Goal: Information Seeking & Learning: Learn about a topic

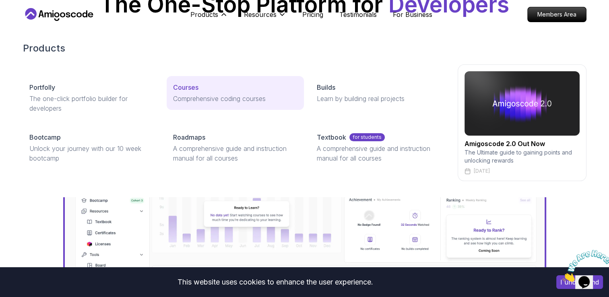
scroll to position [161, 0]
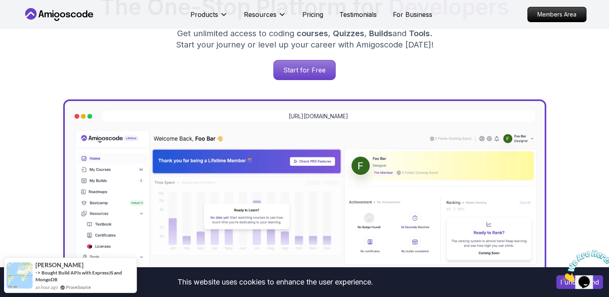
drag, startPoint x: 0, startPoint y: 173, endPoint x: 87, endPoint y: 78, distance: 127.8
click at [87, 78] on div "Start for Free" at bounding box center [304, 70] width 550 height 20
click at [60, 77] on div "Start for Free" at bounding box center [304, 70] width 550 height 20
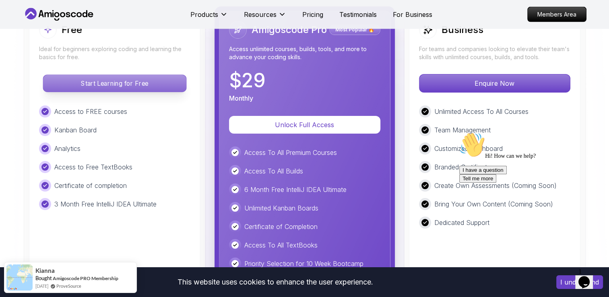
scroll to position [1850, 0]
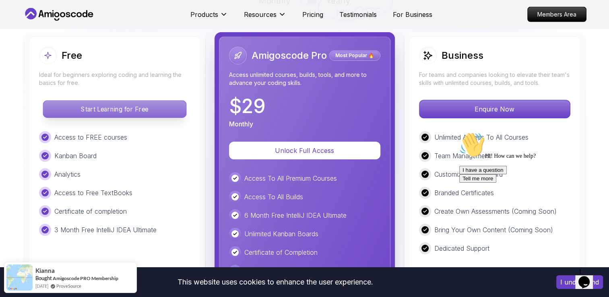
click at [162, 110] on p "Start Learning for Free" at bounding box center [114, 109] width 143 height 17
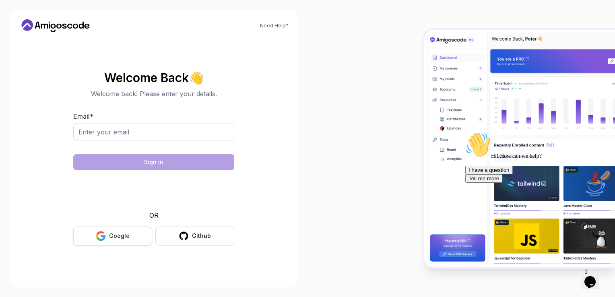
click at [109, 242] on button "Google" at bounding box center [112, 235] width 79 height 19
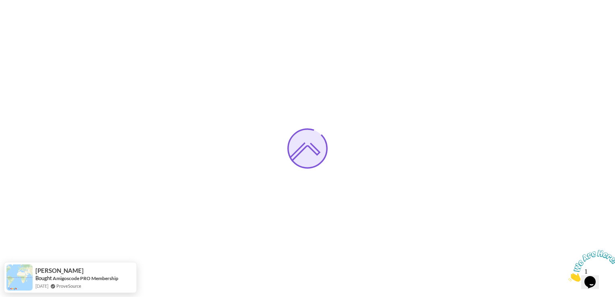
click at [568, 276] on icon "Close" at bounding box center [568, 279] width 0 height 7
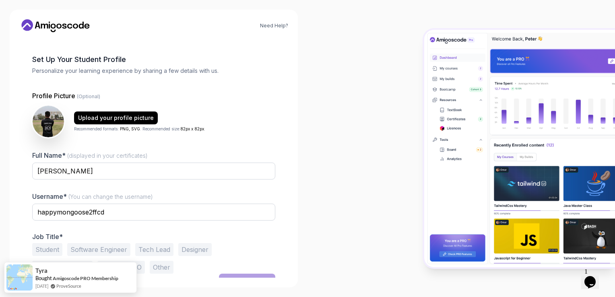
scroll to position [38, 0]
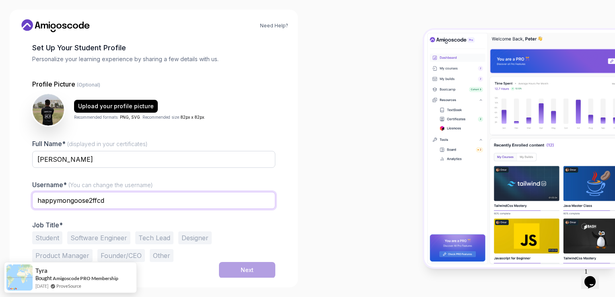
click at [119, 202] on input "happymongoose2ffcd" at bounding box center [153, 200] width 243 height 17
click at [120, 202] on input "happymongoose2ffcd" at bounding box center [153, 200] width 243 height 17
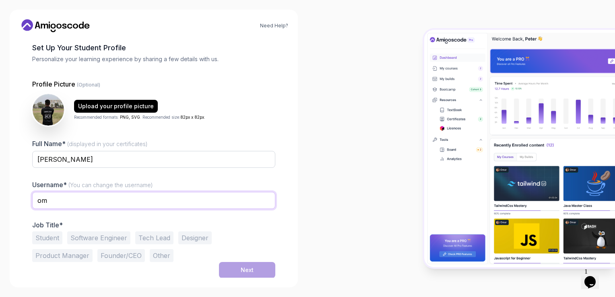
type input "OMKAR"
click at [47, 239] on button "Student" at bounding box center [47, 237] width 30 height 13
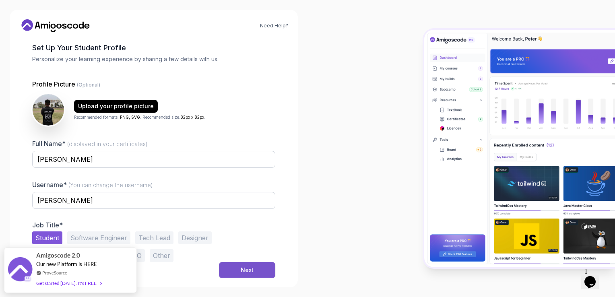
click at [237, 272] on button "Next" at bounding box center [247, 270] width 56 height 16
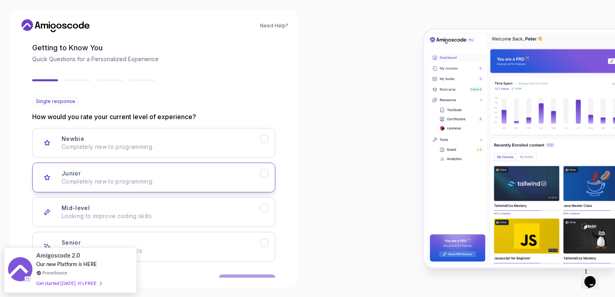
scroll to position [63, 0]
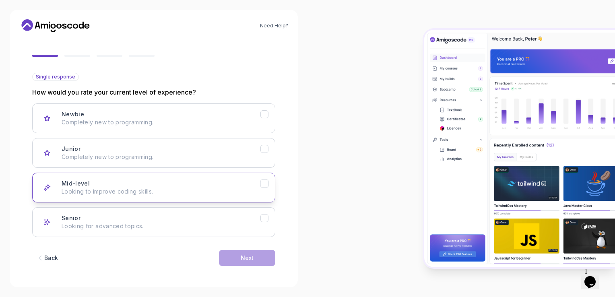
click at [263, 185] on icon "Mid-level" at bounding box center [265, 184] width 8 height 8
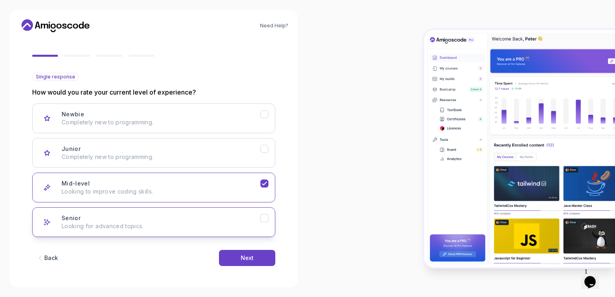
click at [264, 217] on icon "Senior" at bounding box center [264, 217] width 4 height 3
click at [268, 181] on icon "Mid-level" at bounding box center [265, 184] width 8 height 8
click at [256, 260] on button "Next" at bounding box center [247, 258] width 56 height 16
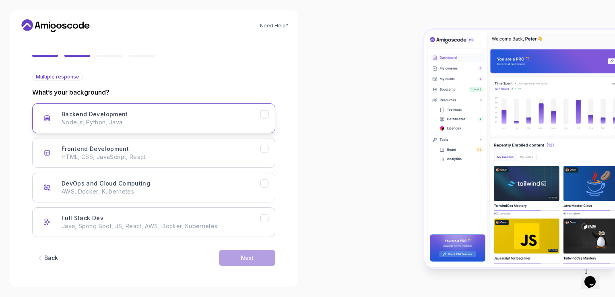
click at [199, 115] on div "Backend Development Node.js, Python, Java" at bounding box center [161, 118] width 199 height 16
click at [248, 263] on button "Next" at bounding box center [247, 258] width 56 height 16
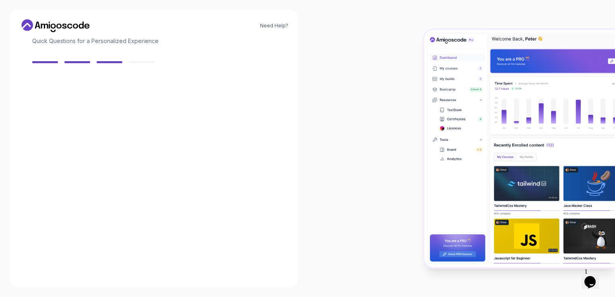
scroll to position [54, 0]
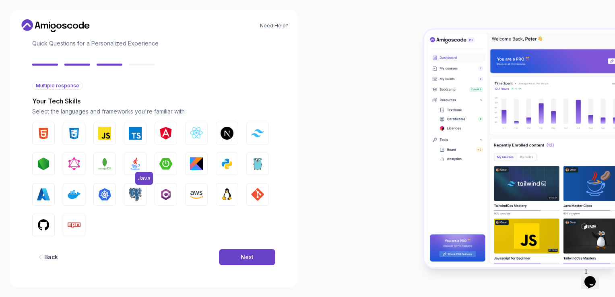
click at [138, 163] on img "button" at bounding box center [135, 163] width 13 height 13
click at [98, 133] on button "JavaScript" at bounding box center [104, 133] width 23 height 23
click at [77, 124] on button "CSS" at bounding box center [74, 133] width 23 height 23
click at [45, 126] on button "HTML" at bounding box center [43, 133] width 23 height 23
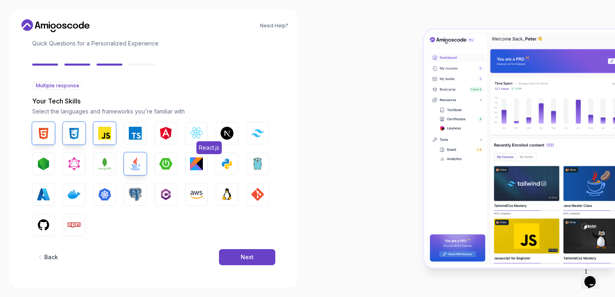
click at [188, 133] on button "React.js" at bounding box center [196, 133] width 23 height 23
click at [162, 165] on img "button" at bounding box center [165, 163] width 13 height 13
click at [261, 194] on img "button" at bounding box center [257, 194] width 13 height 13
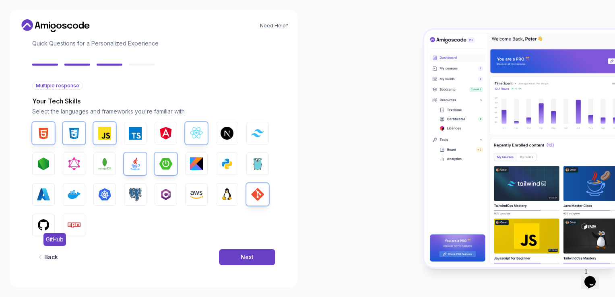
click at [46, 224] on img "button" at bounding box center [43, 224] width 13 height 13
click at [238, 254] on button "Next" at bounding box center [247, 257] width 56 height 16
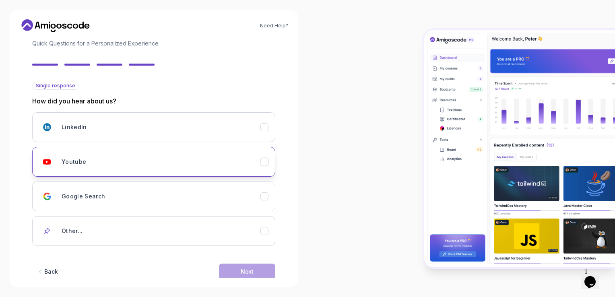
click at [108, 156] on div "Youtube" at bounding box center [161, 162] width 199 height 16
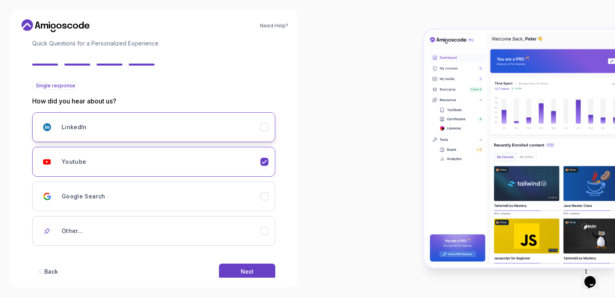
click at [219, 133] on div "LinkedIn" at bounding box center [161, 127] width 199 height 16
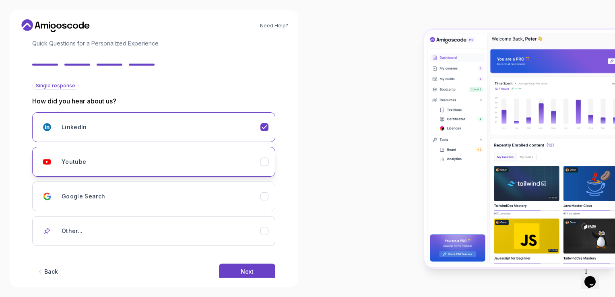
click at [222, 155] on div "Youtube" at bounding box center [161, 162] width 199 height 16
click at [260, 274] on button "Next" at bounding box center [247, 271] width 56 height 16
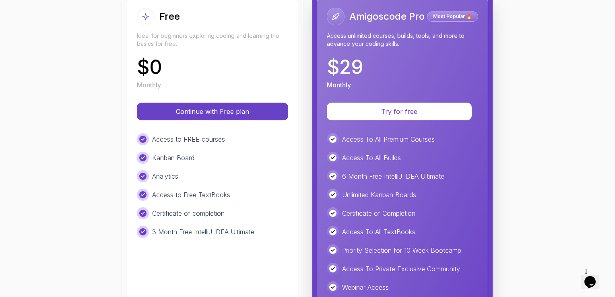
scroll to position [121, 0]
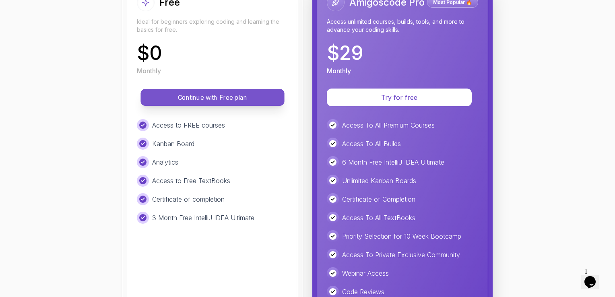
click at [243, 99] on p "Continue with Free plan" at bounding box center [213, 97] width 126 height 9
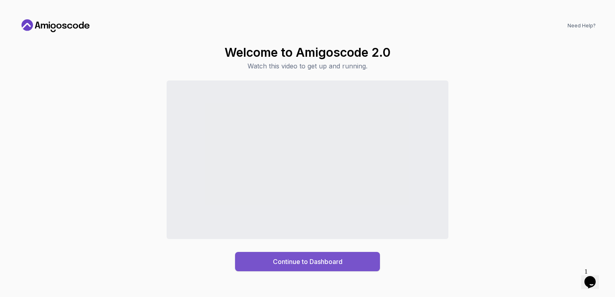
click at [349, 260] on button "Continue to Dashboard" at bounding box center [307, 261] width 145 height 19
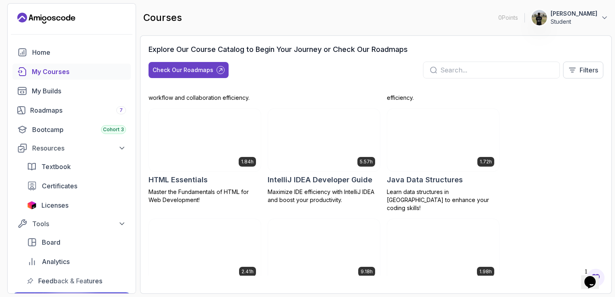
scroll to position [523, 0]
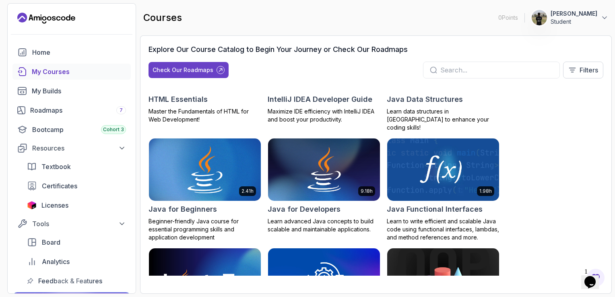
click at [234, 217] on p "Beginner-friendly Java course for essential programming skills and application …" at bounding box center [204, 229] width 113 height 24
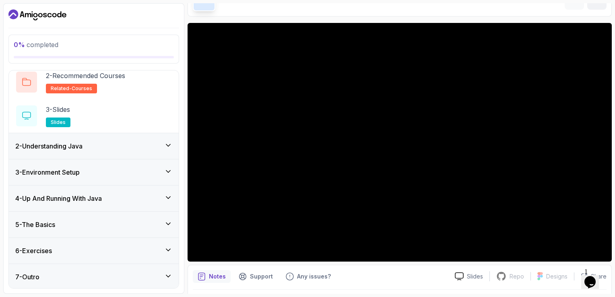
scroll to position [31, 0]
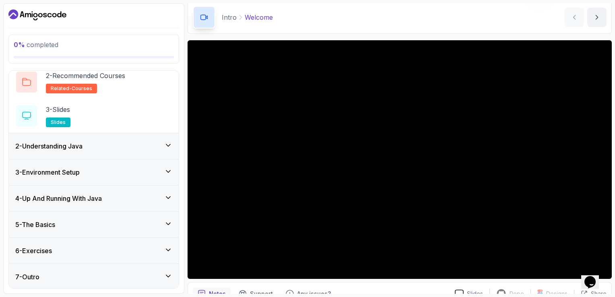
click at [164, 152] on div "2 - Understanding Java" at bounding box center [94, 146] width 170 height 26
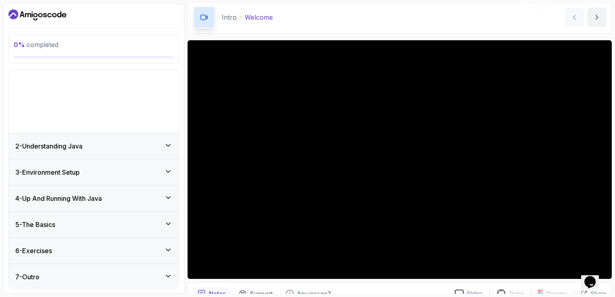
scroll to position [0, 0]
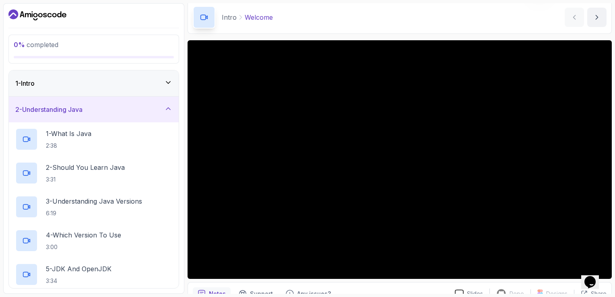
click at [158, 107] on div "2 - Understanding Java" at bounding box center [93, 110] width 157 height 10
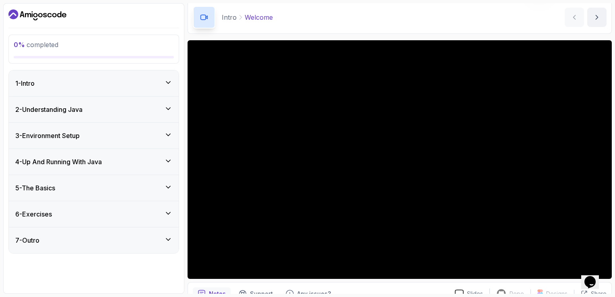
click at [156, 134] on div "3 - Environment Setup" at bounding box center [93, 136] width 157 height 10
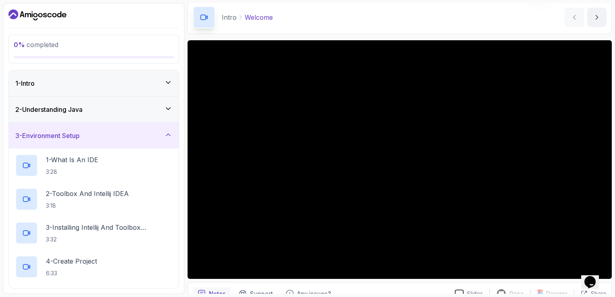
click at [156, 134] on div "3 - Environment Setup" at bounding box center [93, 136] width 157 height 10
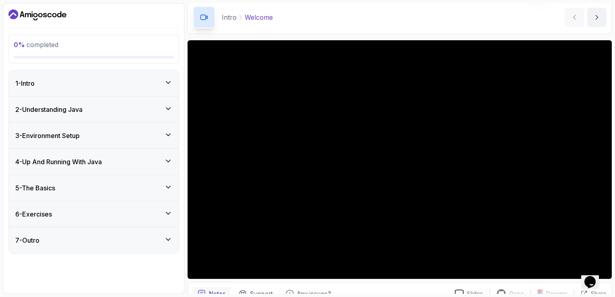
click at [150, 158] on div "4 - Up And Running With Java" at bounding box center [93, 162] width 157 height 10
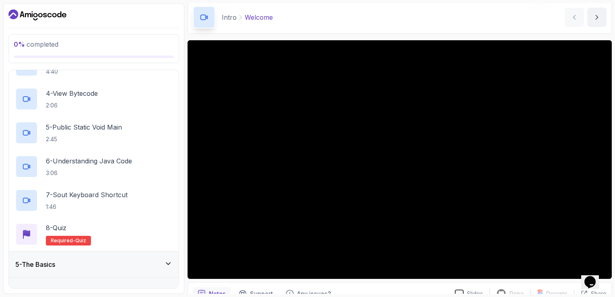
scroll to position [73, 0]
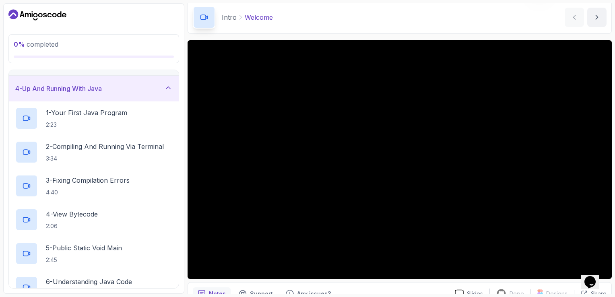
click at [150, 88] on div "4 - Up And Running With Java" at bounding box center [93, 89] width 157 height 10
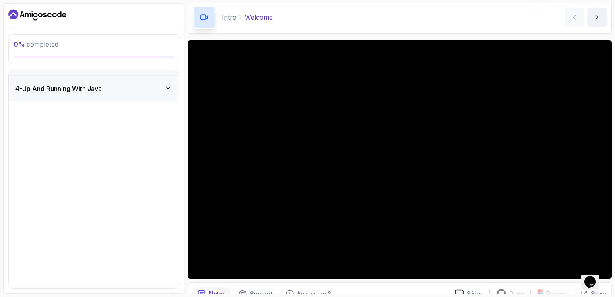
scroll to position [0, 0]
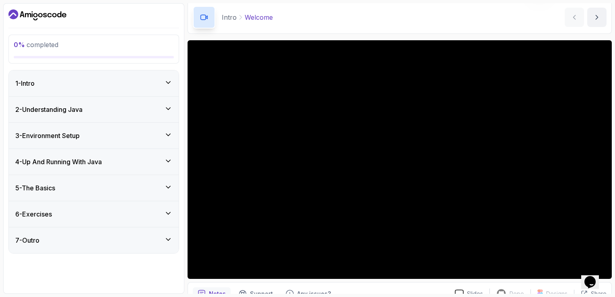
click at [134, 186] on div "5 - The Basics" at bounding box center [93, 188] width 157 height 10
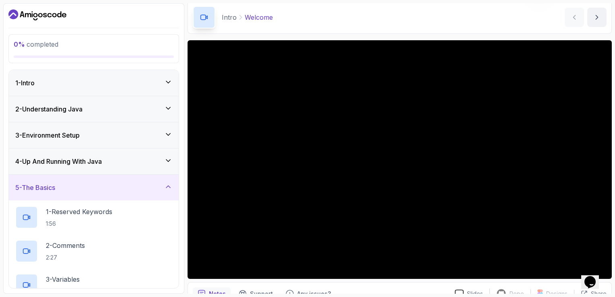
click at [134, 186] on div "5 - The Basics" at bounding box center [93, 188] width 157 height 10
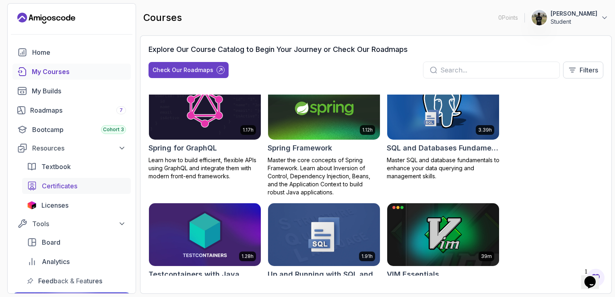
click at [76, 185] on span "Certificates" at bounding box center [59, 186] width 35 height 10
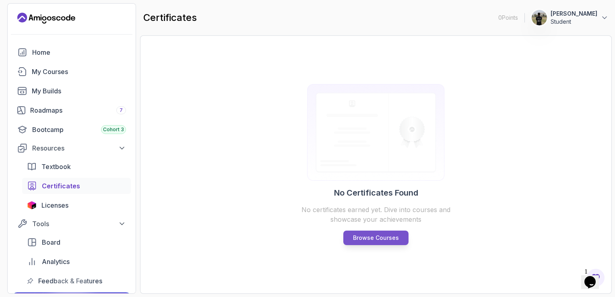
click at [373, 236] on p "Browse Courses" at bounding box center [376, 238] width 46 height 8
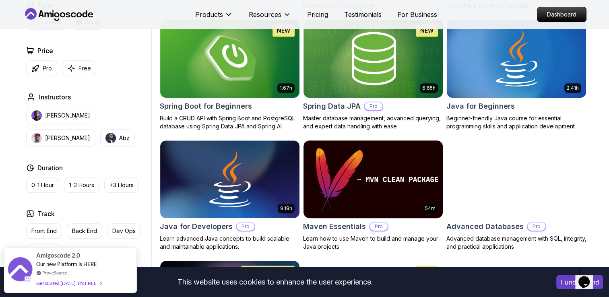
scroll to position [362, 0]
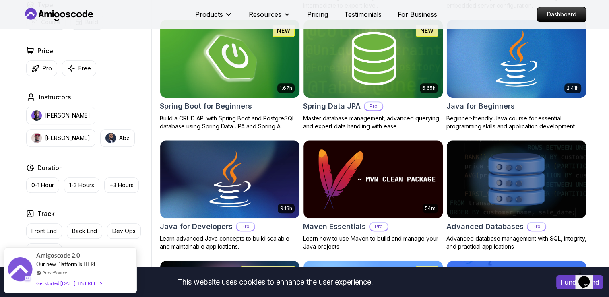
click at [275, 109] on div "Spring Boot for Beginners" at bounding box center [230, 106] width 140 height 11
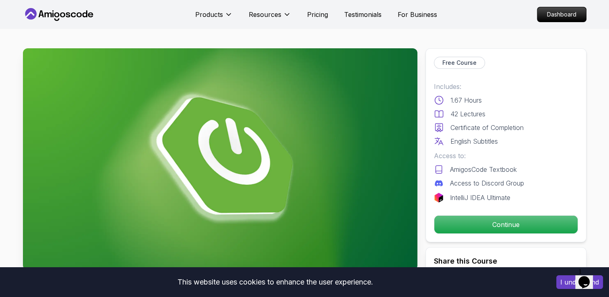
drag, startPoint x: 344, startPoint y: 207, endPoint x: 338, endPoint y: 197, distance: 11.2
click at [344, 207] on img at bounding box center [220, 159] width 394 height 222
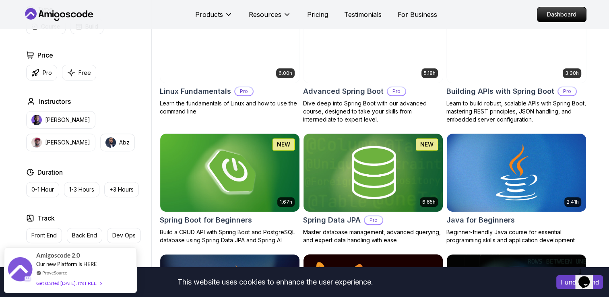
scroll to position [282, 0]
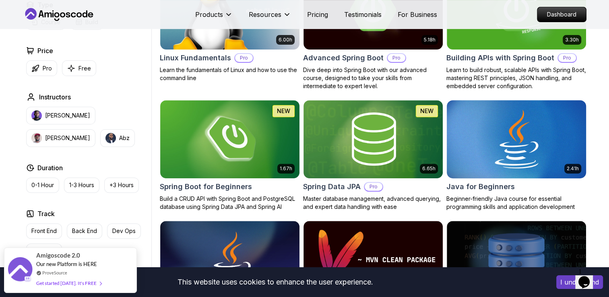
click at [543, 168] on img at bounding box center [516, 139] width 146 height 82
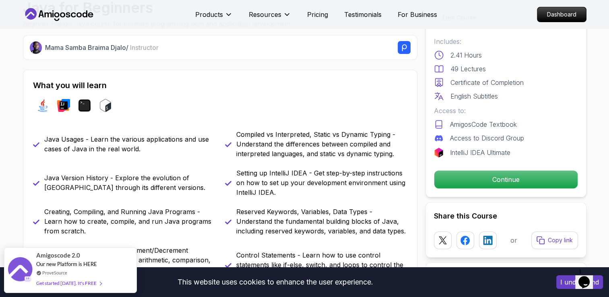
scroll to position [402, 0]
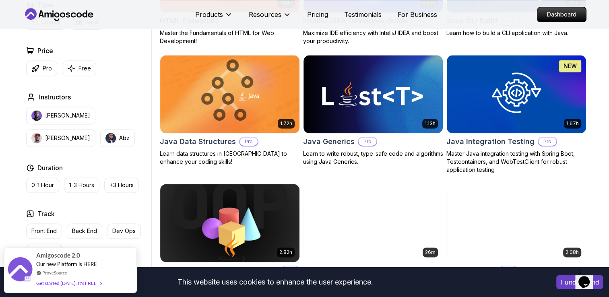
scroll to position [1086, 0]
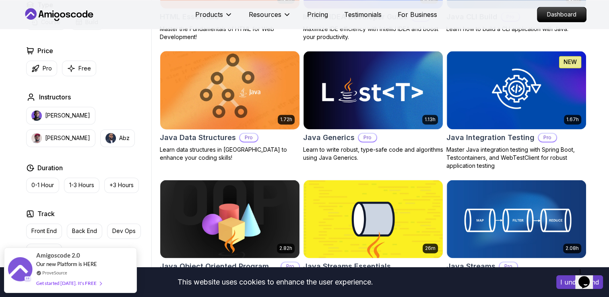
click at [245, 140] on p "Pro" at bounding box center [249, 138] width 18 height 8
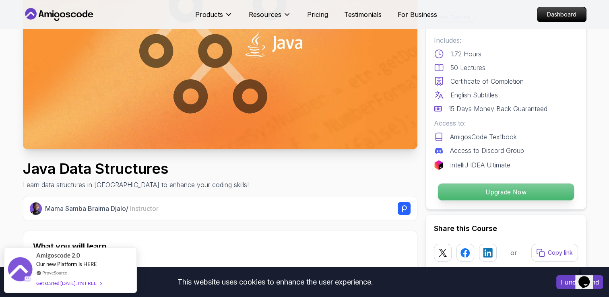
click at [454, 193] on p "Upgrade Now" at bounding box center [505, 191] width 136 height 17
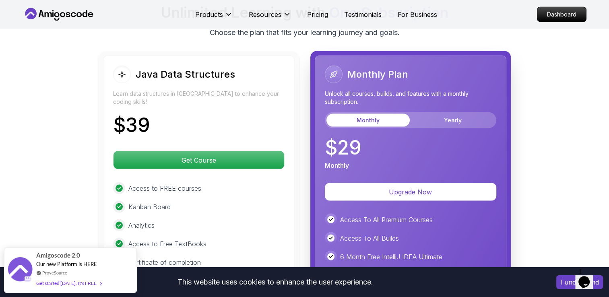
scroll to position [1695, 0]
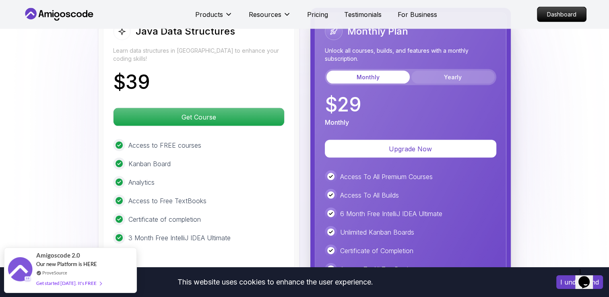
click at [450, 71] on button "Yearly" at bounding box center [452, 77] width 83 height 13
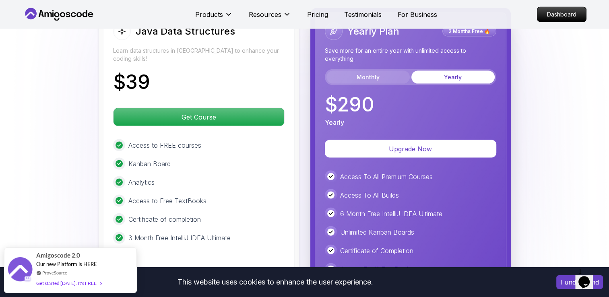
click at [374, 71] on button "Monthly" at bounding box center [367, 77] width 83 height 13
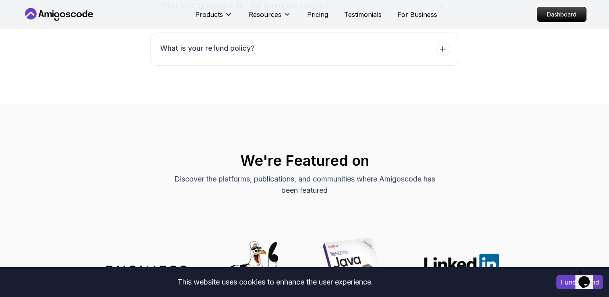
scroll to position [2540, 0]
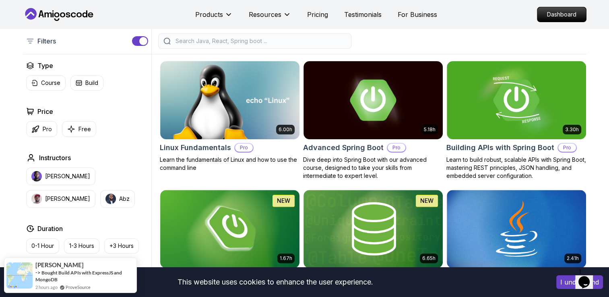
scroll to position [201, 0]
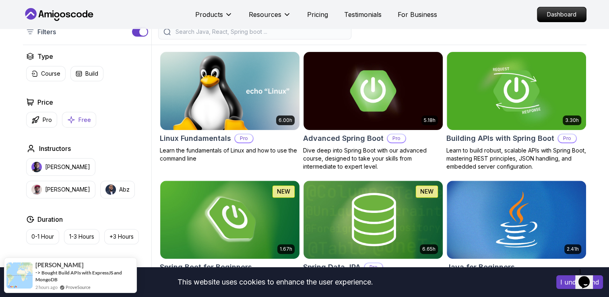
click at [75, 117] on button "Free" at bounding box center [79, 120] width 34 height 16
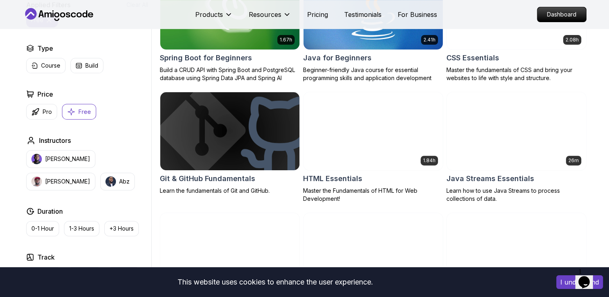
scroll to position [201, 0]
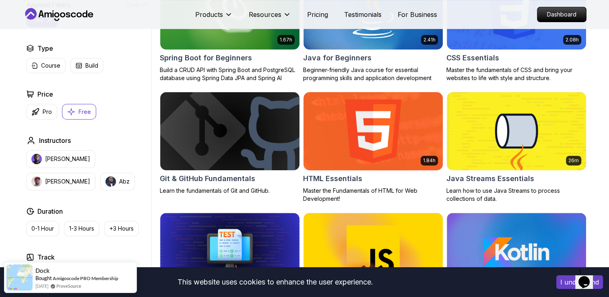
scroll to position [161, 0]
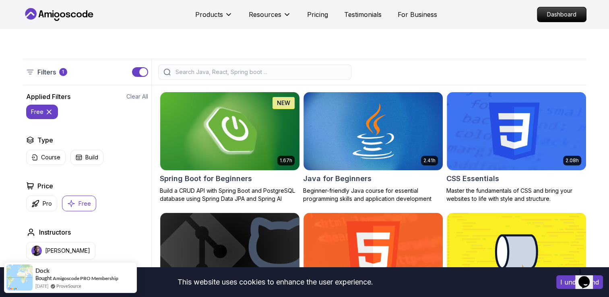
click at [286, 182] on div "Spring Boot for Beginners" at bounding box center [230, 178] width 140 height 11
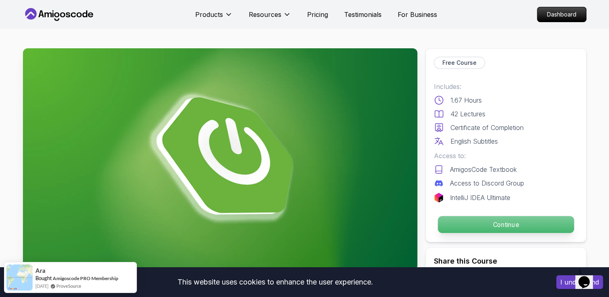
click at [462, 228] on p "Continue" at bounding box center [505, 224] width 136 height 17
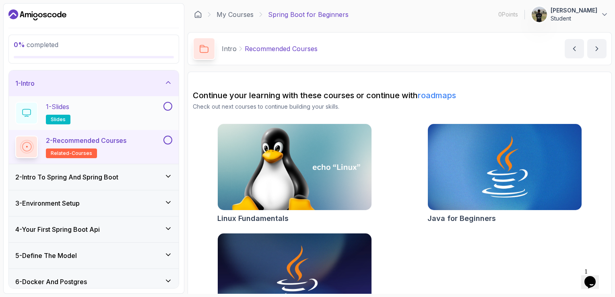
click at [138, 112] on div "1 - Slides slides" at bounding box center [88, 113] width 146 height 23
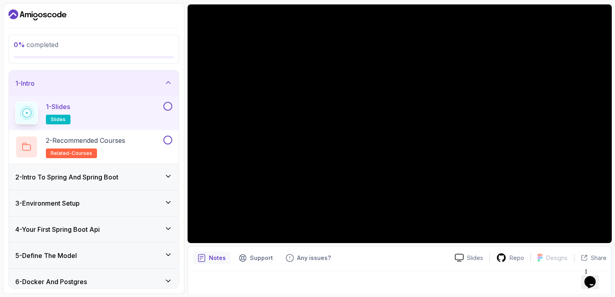
scroll to position [72, 0]
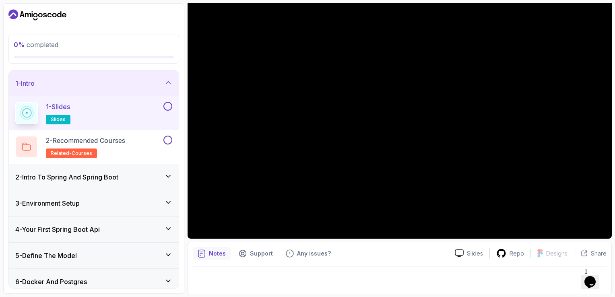
click at [72, 175] on h3 "2 - Intro To Spring And Spring Boot" at bounding box center [66, 177] width 103 height 10
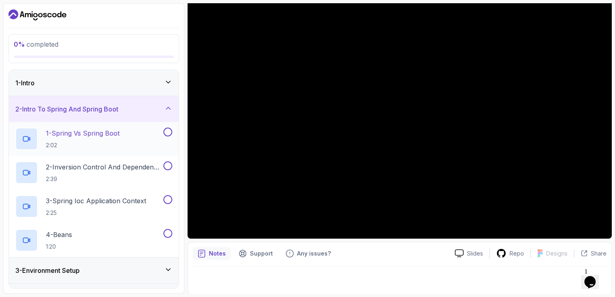
click at [101, 130] on p "1 - Spring Vs Spring Boot" at bounding box center [83, 133] width 74 height 10
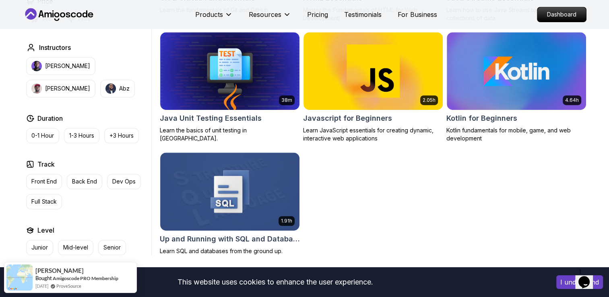
scroll to position [483, 0]
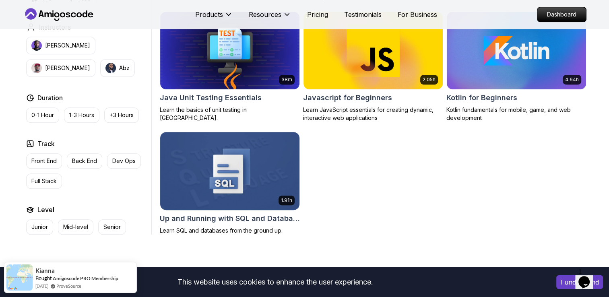
click at [235, 218] on h2 "Up and Running with SQL and Databases" at bounding box center [230, 218] width 140 height 11
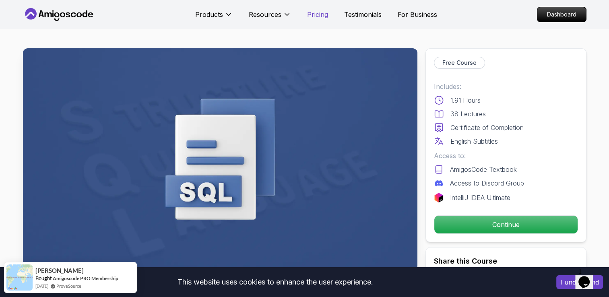
click at [311, 14] on p "Pricing" at bounding box center [317, 15] width 21 height 10
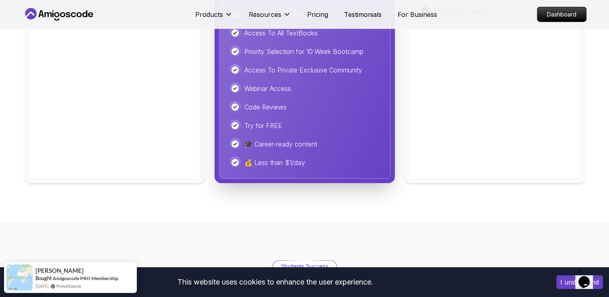
scroll to position [2123, 0]
